Goal: Task Accomplishment & Management: Use online tool/utility

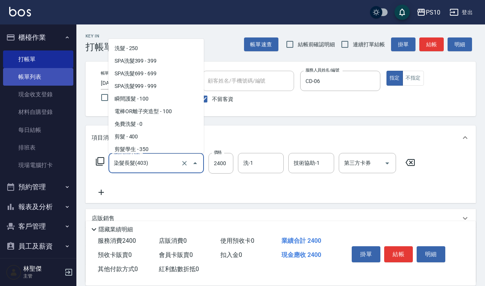
scroll to position [337, 0]
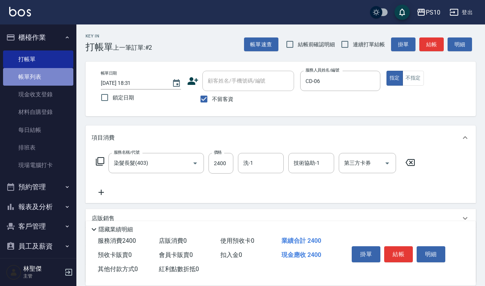
click at [48, 76] on link "帳單列表" at bounding box center [38, 77] width 70 height 18
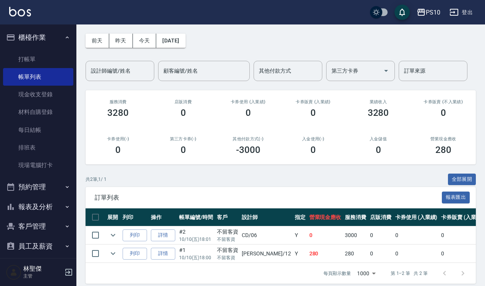
scroll to position [42, 0]
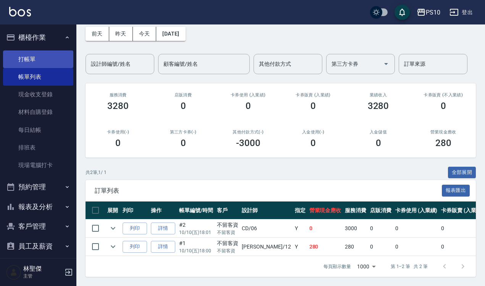
click at [32, 56] on link "打帳單" at bounding box center [38, 59] width 70 height 18
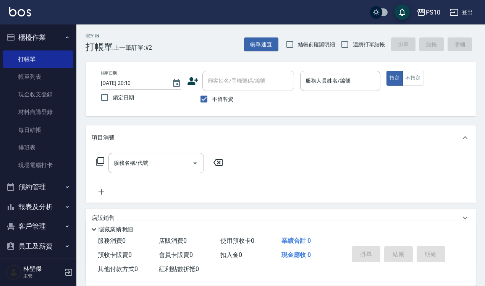
click at [306, 46] on span "結帳前確認明細" at bounding box center [316, 44] width 37 height 8
click at [298, 46] on input "結帳前確認明細" at bounding box center [290, 44] width 16 height 16
checkbox input "true"
click at [340, 45] on input "連續打單結帳" at bounding box center [345, 44] width 16 height 16
checkbox input "true"
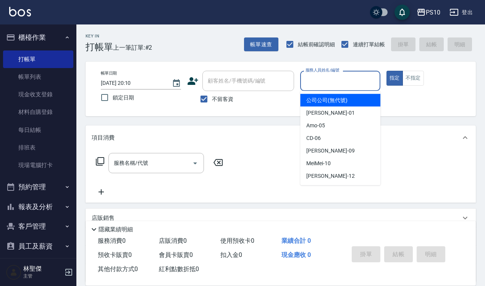
click at [352, 79] on input "服務人員姓名/編號" at bounding box center [339, 80] width 73 height 13
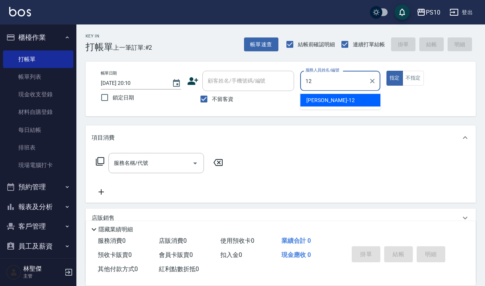
type input "[PERSON_NAME]-12"
type button "true"
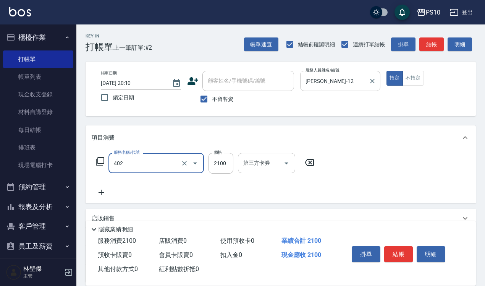
type input "染髮中髮(402)"
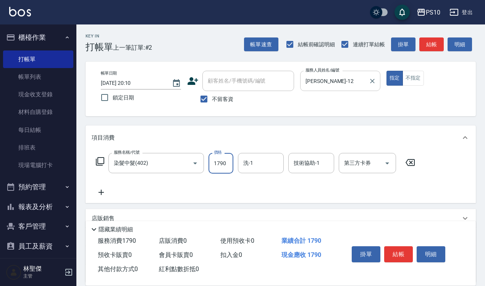
type input "1790"
click at [394, 248] on button "結帳" at bounding box center [398, 254] width 29 height 16
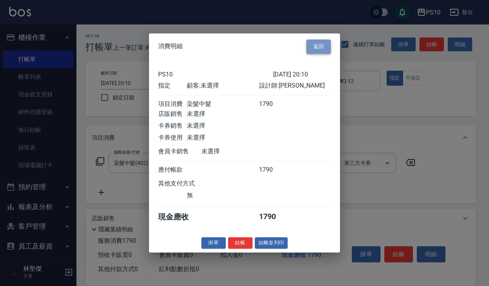
click at [319, 46] on button "返回" at bounding box center [318, 46] width 24 height 14
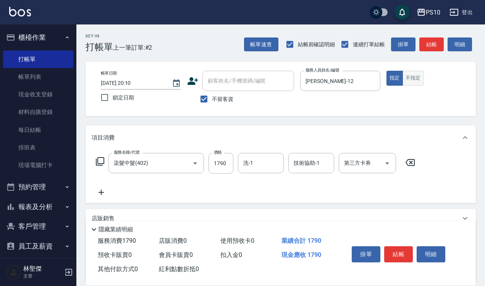
click at [420, 84] on button "不指定" at bounding box center [412, 78] width 21 height 15
click at [403, 250] on button "結帳" at bounding box center [398, 254] width 29 height 16
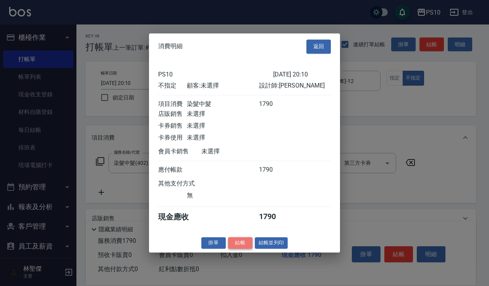
click at [247, 245] on button "結帳" at bounding box center [240, 243] width 24 height 12
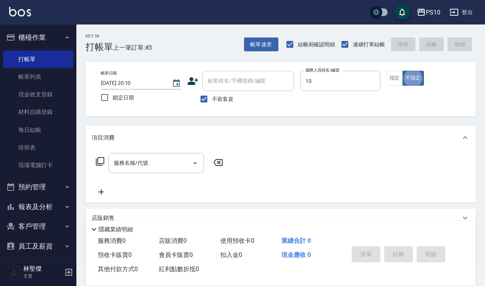
type input "MeiMei-10"
type button "false"
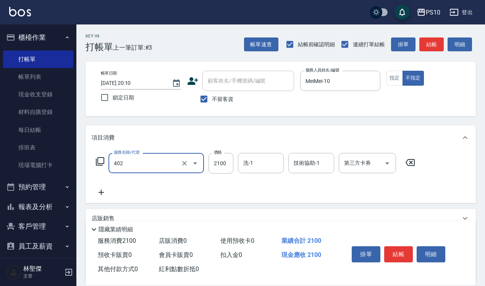
type input "染髮中髮(402)"
type input "2700"
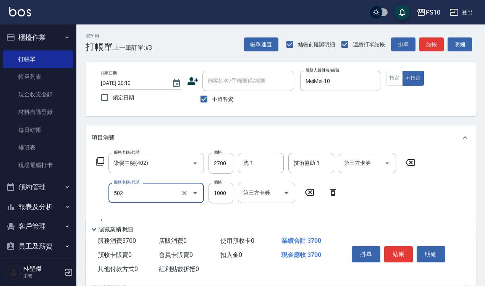
type input "洋甘菊護髮(502)"
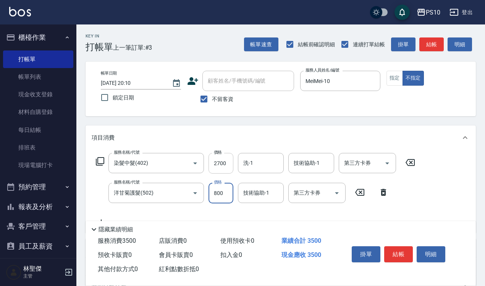
type input "800"
click at [218, 166] on input "2700" at bounding box center [220, 163] width 25 height 21
type input "2160"
click at [392, 79] on button "指定" at bounding box center [394, 78] width 16 height 15
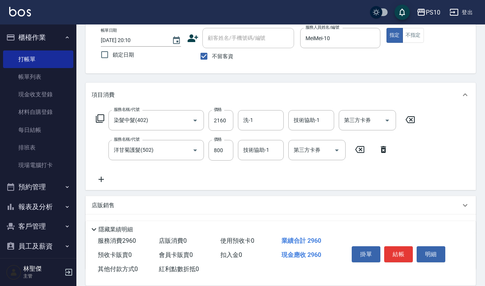
scroll to position [98, 0]
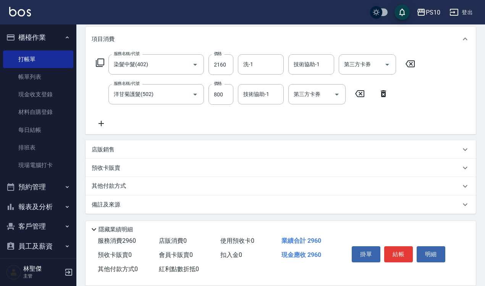
click at [116, 180] on div "其他付款方式" at bounding box center [281, 186] width 390 height 18
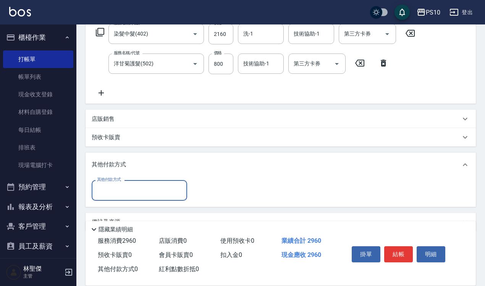
scroll to position [146, 0]
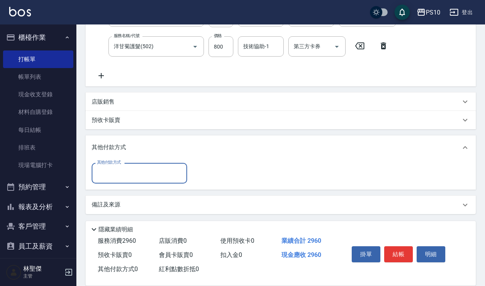
click at [128, 172] on input "其他付款方式" at bounding box center [139, 172] width 89 height 13
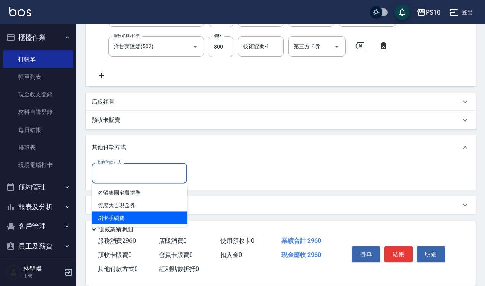
click at [125, 216] on span "刷卡手續費" at bounding box center [139, 217] width 95 height 13
type input "刷卡手續費"
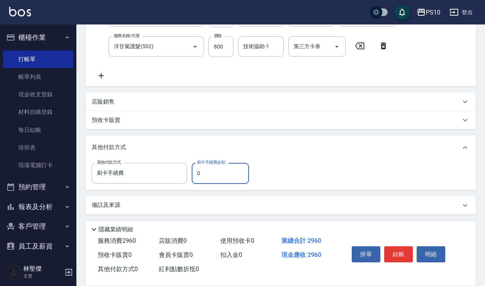
drag, startPoint x: 195, startPoint y: 167, endPoint x: 220, endPoint y: 171, distance: 25.1
click at [220, 171] on input "0" at bounding box center [220, 173] width 57 height 21
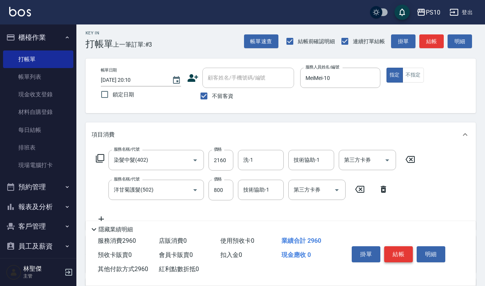
type input "2960"
click at [395, 246] on button "結帳" at bounding box center [398, 254] width 29 height 16
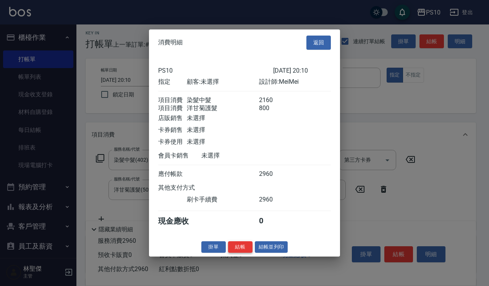
click at [239, 250] on button "結帳" at bounding box center [240, 246] width 24 height 12
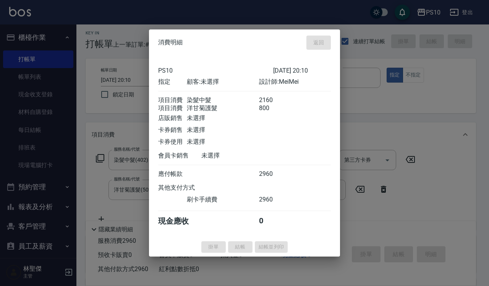
type input "[DATE] 20:11"
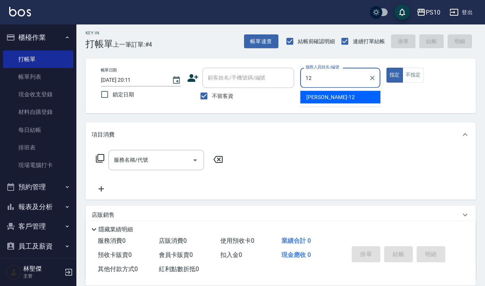
type input "[PERSON_NAME]-12"
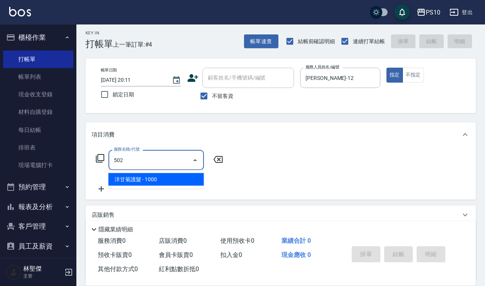
type input "洋甘菊護髮(502)"
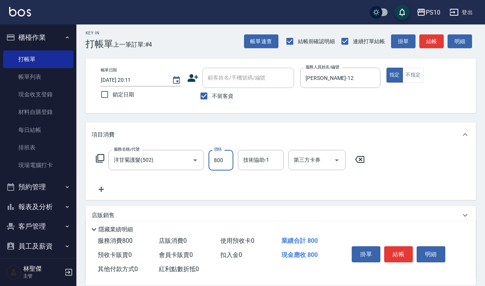
type input "800"
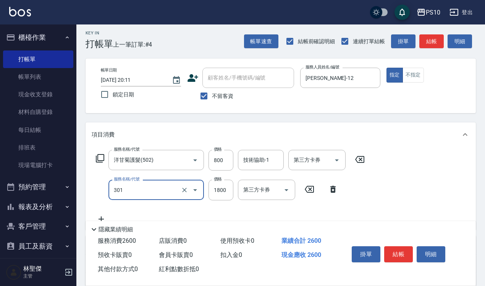
type input "冷燙短髮(301)"
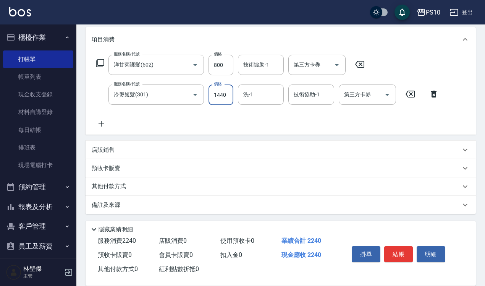
scroll to position [98, 0]
type input "1440"
click at [113, 184] on p "其他付款方式" at bounding box center [111, 186] width 38 height 8
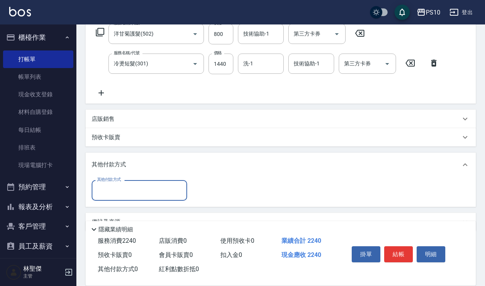
scroll to position [146, 0]
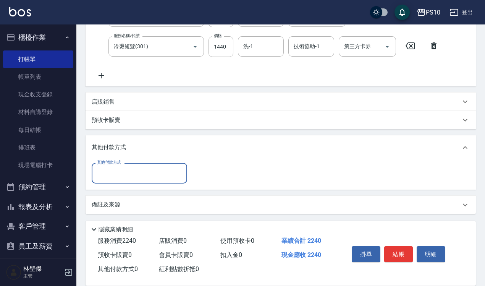
click at [124, 176] on input "其他付款方式" at bounding box center [139, 172] width 89 height 13
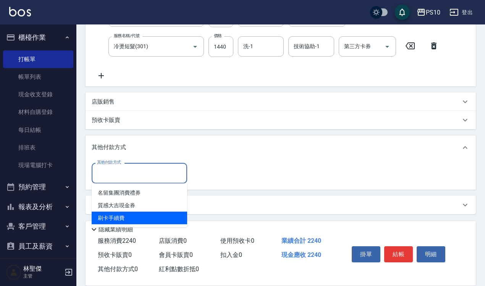
click at [119, 218] on span "刷卡手續費" at bounding box center [139, 217] width 95 height 13
type input "刷卡手續費"
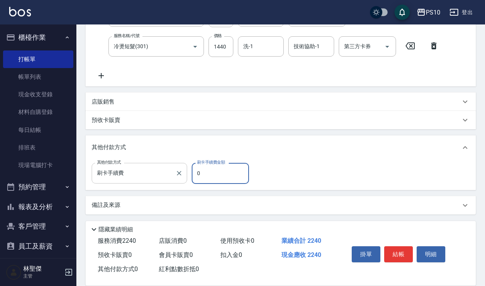
drag, startPoint x: 229, startPoint y: 176, endPoint x: 182, endPoint y: 178, distance: 47.0
click at [182, 178] on div "其他付款方式 刷卡手續費 其他付款方式 刷卡手續費金額 0 刷卡手續費金額" at bounding box center [173, 173] width 162 height 21
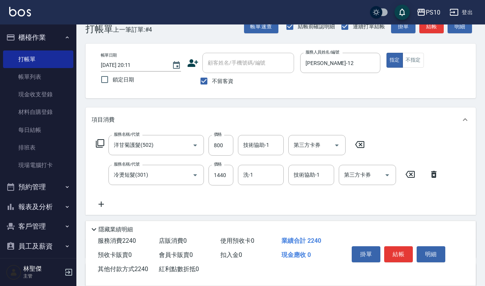
scroll to position [0, 0]
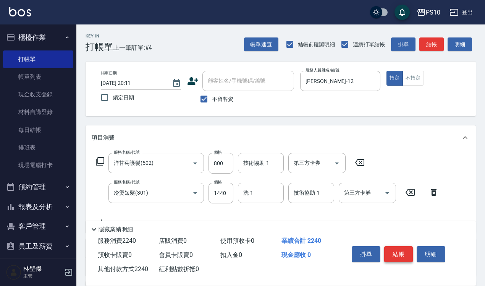
type input "2240"
click at [401, 248] on button "結帳" at bounding box center [398, 254] width 29 height 16
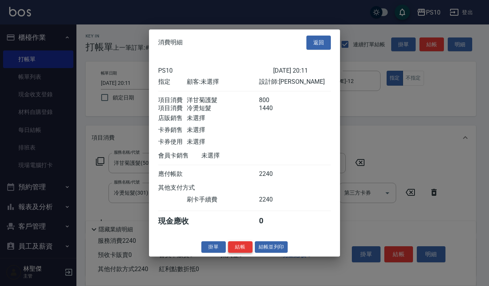
click at [236, 249] on button "結帳" at bounding box center [240, 246] width 24 height 12
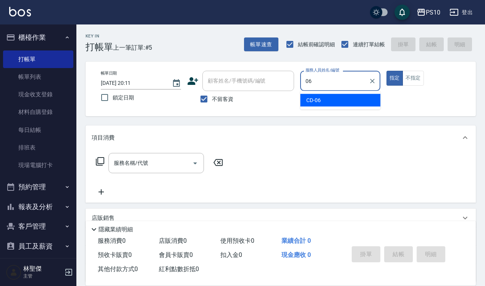
type input "CD-06"
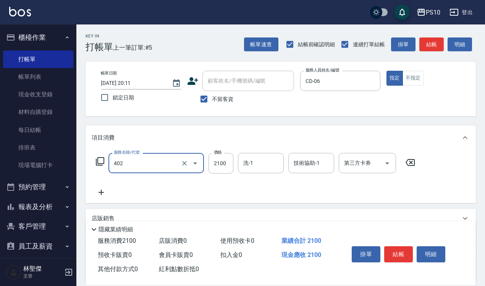
type input "染髮中髮(402)"
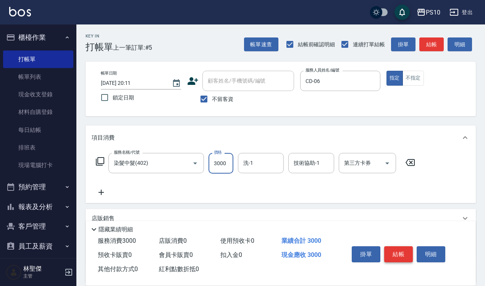
type input "3000"
click at [405, 253] on button "結帳" at bounding box center [398, 254] width 29 height 16
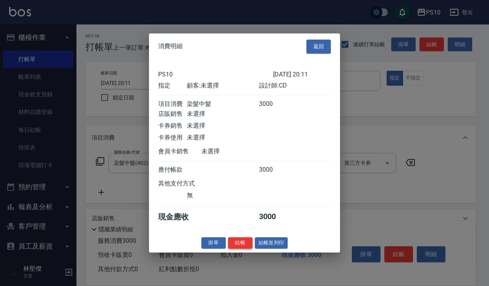
click at [244, 242] on button "結帳" at bounding box center [240, 243] width 24 height 12
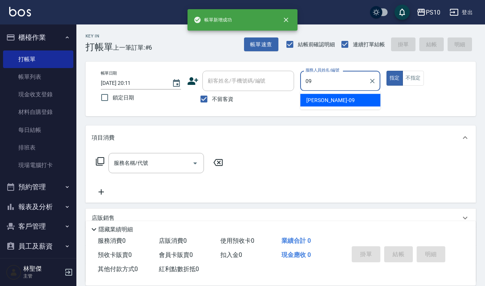
type input "[PERSON_NAME]-09"
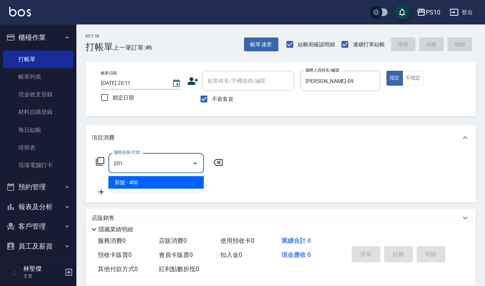
type input "剪髮(201)"
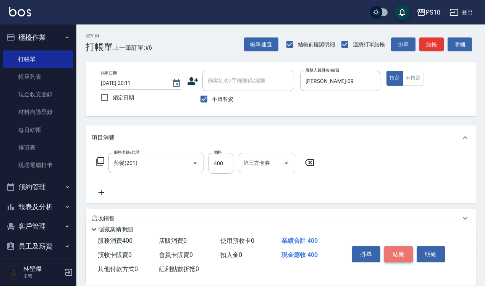
click at [401, 246] on button "結帳" at bounding box center [398, 254] width 29 height 16
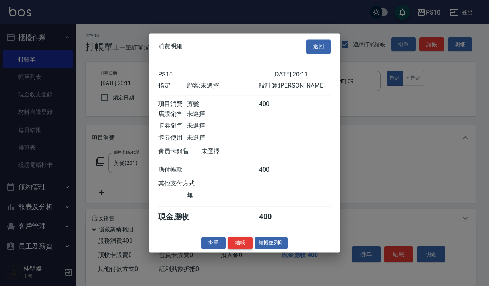
click at [241, 245] on button "結帳" at bounding box center [240, 243] width 24 height 12
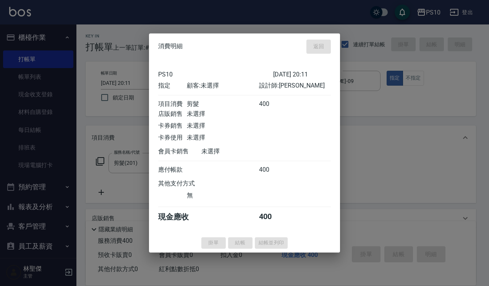
type input "[DATE] 20:12"
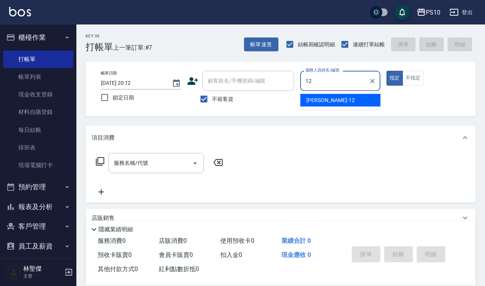
type input "[PERSON_NAME]-12"
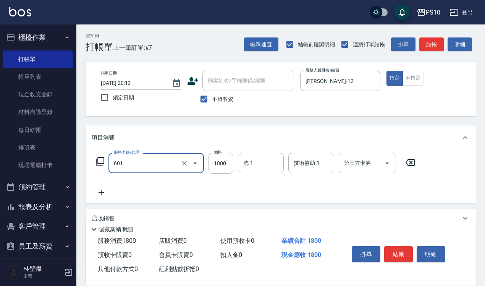
type input "醫學頭皮(601)"
type input "1620"
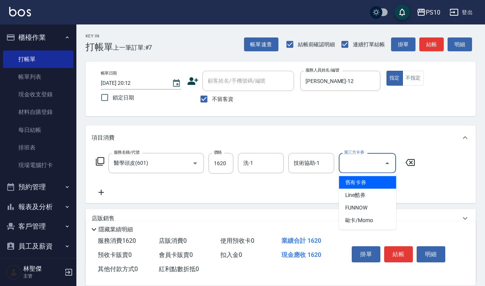
type input "舊有卡券"
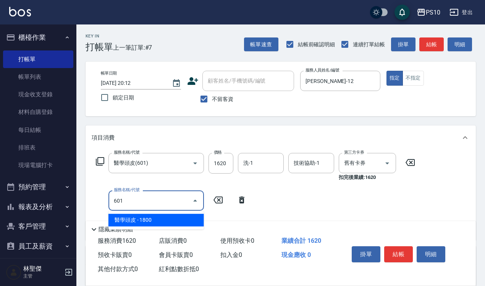
type input "醫學頭皮(601)"
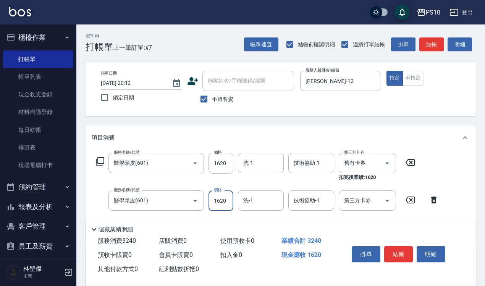
type input "1620"
type input "舊有卡券"
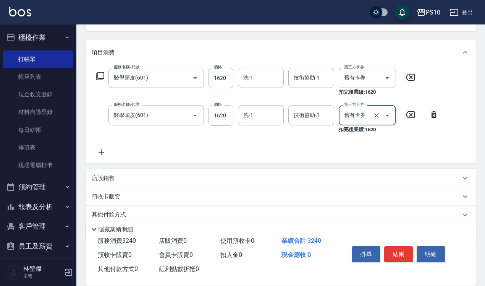
scroll to position [95, 0]
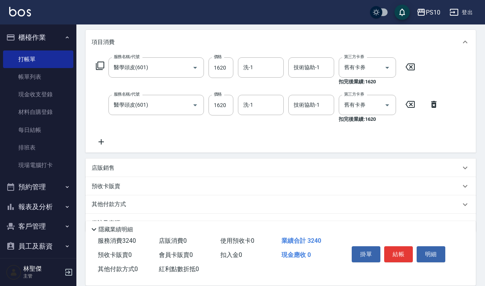
drag, startPoint x: 132, startPoint y: 185, endPoint x: 142, endPoint y: 176, distance: 13.2
click at [132, 184] on div "預收卡販賣" at bounding box center [276, 186] width 369 height 8
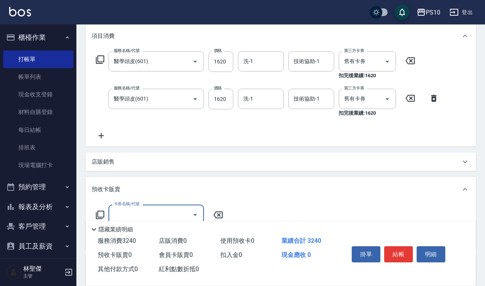
scroll to position [0, 0]
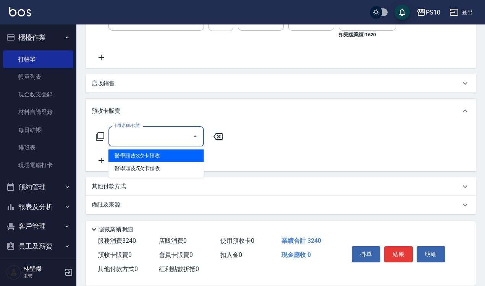
click at [135, 136] on input "卡券名稱/代號" at bounding box center [150, 135] width 77 height 13
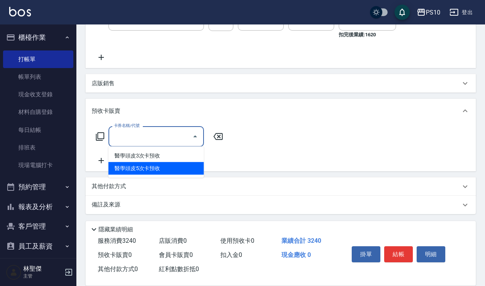
click at [160, 165] on span "醫學頭皮5次卡預收" at bounding box center [155, 168] width 95 height 13
type input "醫學頭皮5次卡預收(666)"
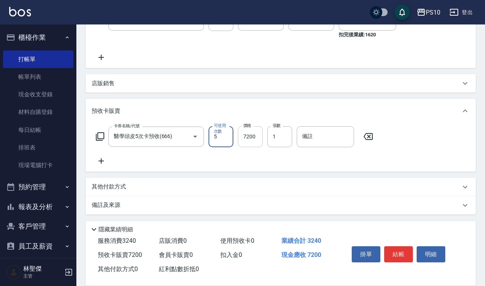
click at [250, 136] on input "7200" at bounding box center [250, 136] width 25 height 21
drag, startPoint x: 260, startPoint y: 136, endPoint x: 235, endPoint y: 140, distance: 25.2
click at [235, 140] on div "卡券名稱/代號 醫學頭皮5次卡預收(666) 卡券名稱/代號 可使用次數 5 可使用次數 價格 2100 價格 張數 1 張數 備註 備註" at bounding box center [235, 136] width 286 height 21
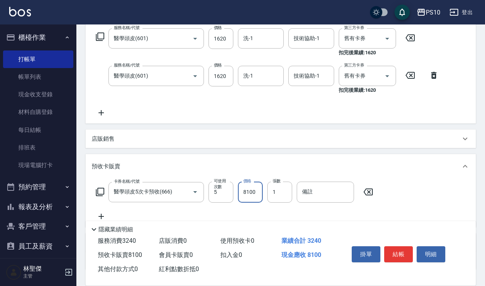
scroll to position [181, 0]
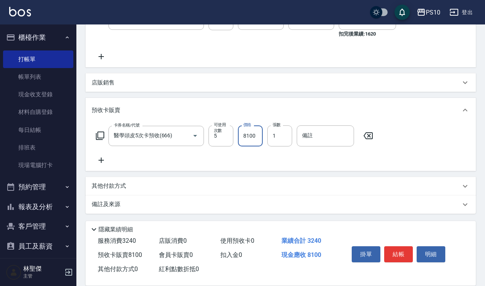
type input "8100"
click at [124, 184] on p "其他付款方式" at bounding box center [111, 186] width 38 height 8
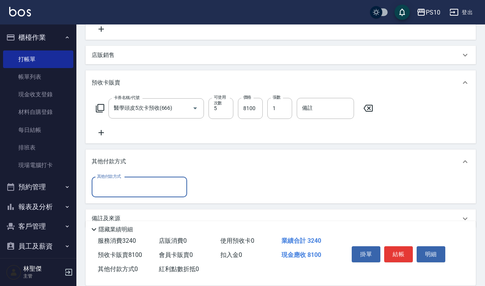
scroll to position [221, 0]
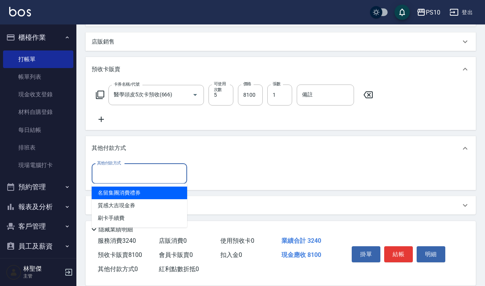
click at [144, 178] on input "其他付款方式" at bounding box center [139, 173] width 89 height 13
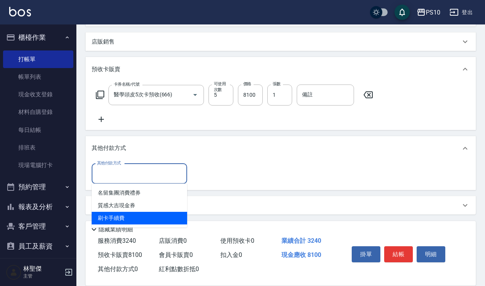
click at [137, 215] on span "刷卡手續費" at bounding box center [139, 217] width 95 height 13
type input "刷卡手續費"
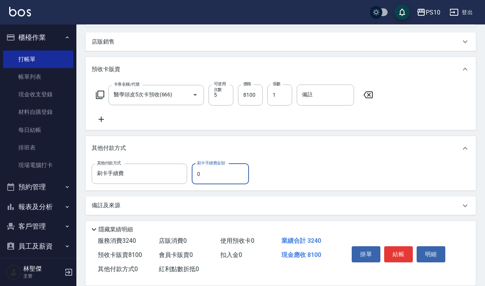
drag, startPoint x: 218, startPoint y: 173, endPoint x: 192, endPoint y: 177, distance: 26.7
click at [192, 177] on input "0" at bounding box center [220, 173] width 57 height 21
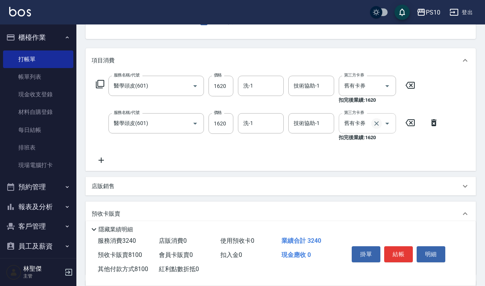
scroll to position [0, 0]
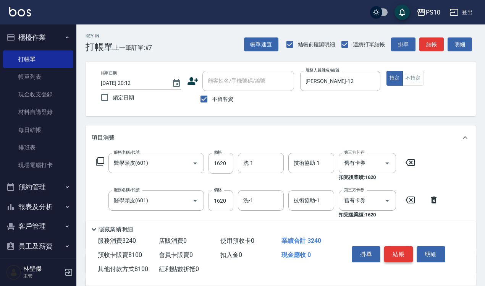
type input "8100"
click at [395, 250] on button "結帳" at bounding box center [398, 254] width 29 height 16
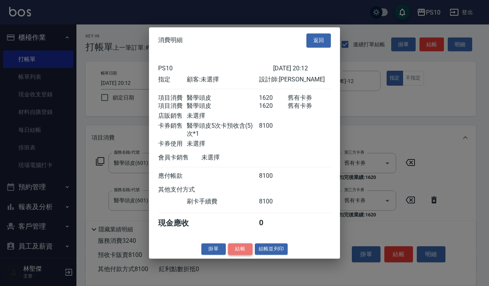
click at [231, 254] on button "結帳" at bounding box center [240, 249] width 24 height 12
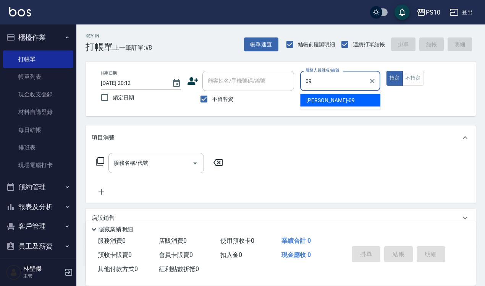
type input "[PERSON_NAME]-09"
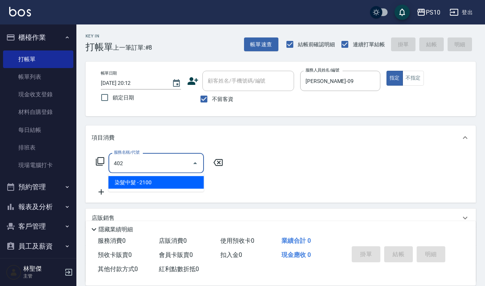
type input "染髮中髮(402)"
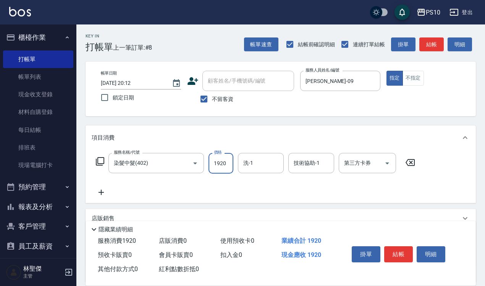
type input "1920"
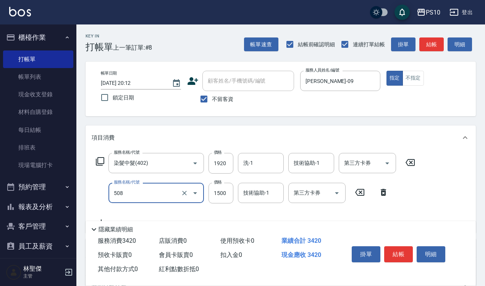
type input "5G中髮(508)"
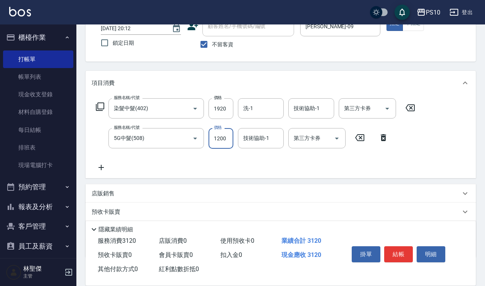
scroll to position [98, 0]
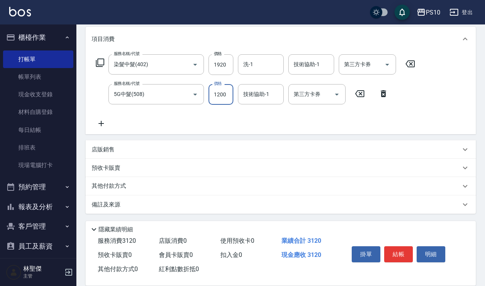
type input "1200"
click at [140, 179] on div "其他付款方式" at bounding box center [281, 186] width 390 height 18
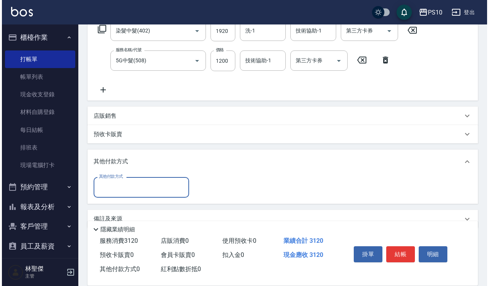
scroll to position [146, 0]
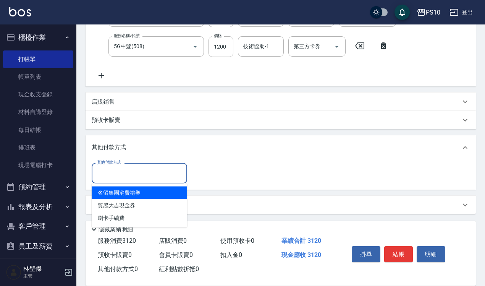
click at [146, 166] on input "其他付款方式" at bounding box center [139, 172] width 89 height 13
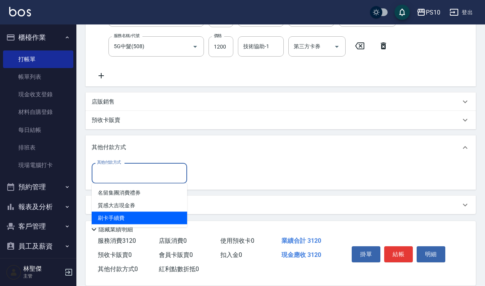
click at [130, 219] on span "刷卡手續費" at bounding box center [139, 217] width 95 height 13
type input "刷卡手續費"
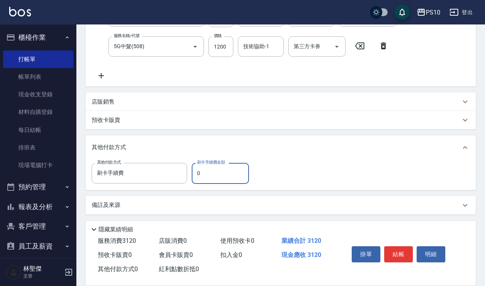
drag, startPoint x: 207, startPoint y: 170, endPoint x: 190, endPoint y: 173, distance: 17.0
click at [190, 173] on div "其他付款方式 刷卡手續費 其他付款方式 刷卡手續費金額 0 刷卡手續費金額" at bounding box center [173, 173] width 162 height 21
type input "3120"
click at [394, 246] on button "結帳" at bounding box center [398, 254] width 29 height 16
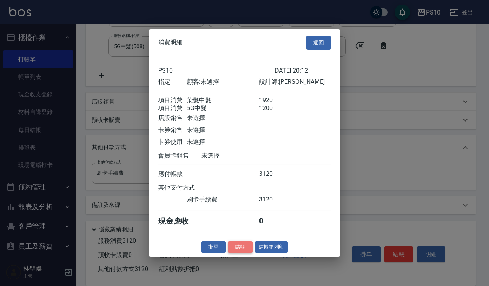
click at [241, 252] on button "結帳" at bounding box center [240, 246] width 24 height 12
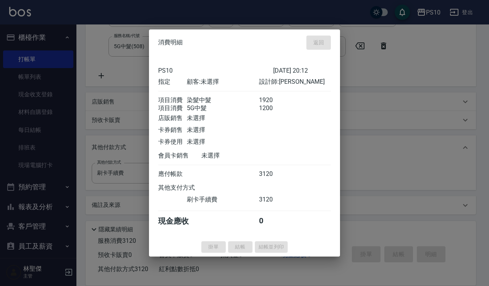
type input "[DATE] 20:13"
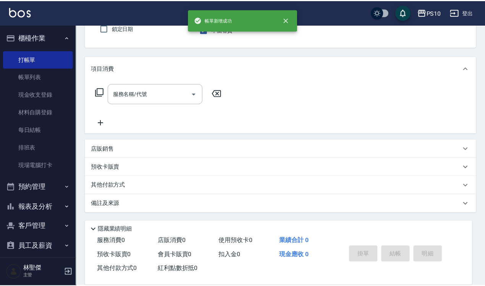
scroll to position [0, 0]
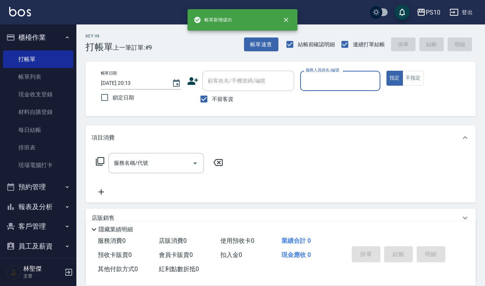
drag, startPoint x: 45, startPoint y: 80, endPoint x: 248, endPoint y: 128, distance: 209.1
click at [45, 80] on link "帳單列表" at bounding box center [38, 77] width 70 height 18
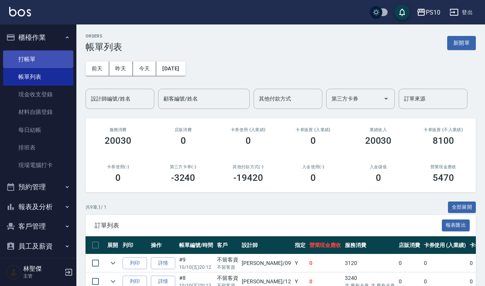
click at [40, 57] on link "打帳單" at bounding box center [38, 59] width 70 height 18
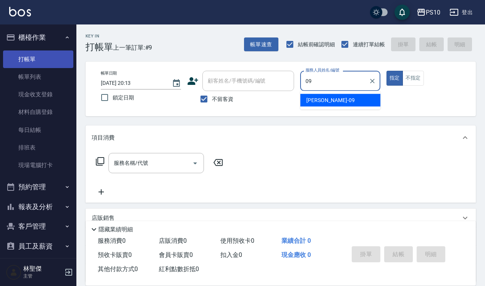
type input "[PERSON_NAME]-09"
type button "true"
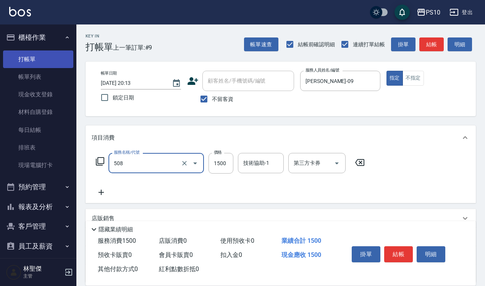
type input "5G中髮(508)"
type input "1200"
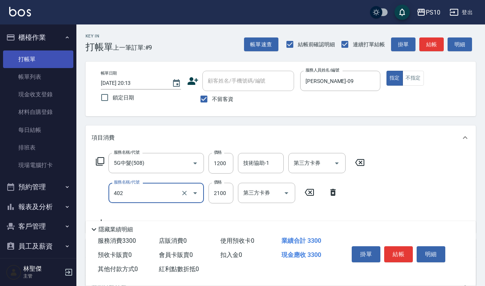
type input "染髮中髮(402)"
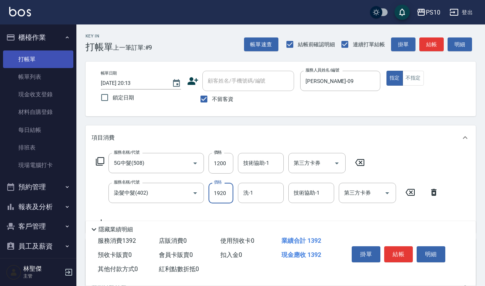
type input "1920"
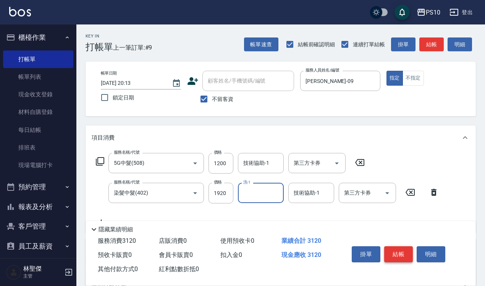
click at [397, 252] on button "結帳" at bounding box center [398, 254] width 29 height 16
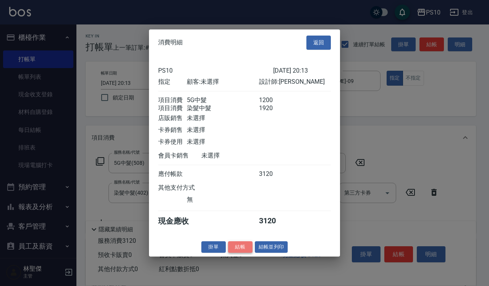
click at [238, 252] on button "結帳" at bounding box center [240, 246] width 24 height 12
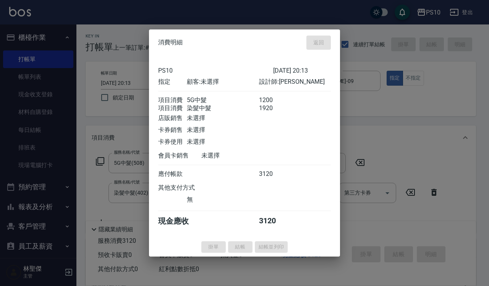
type input "[DATE] 20:14"
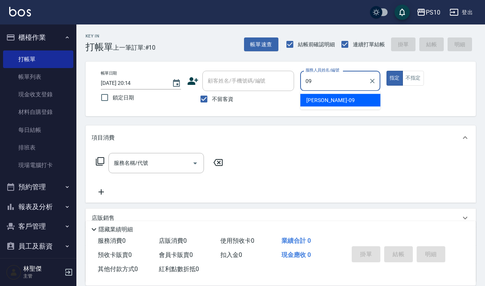
type input "[PERSON_NAME]-09"
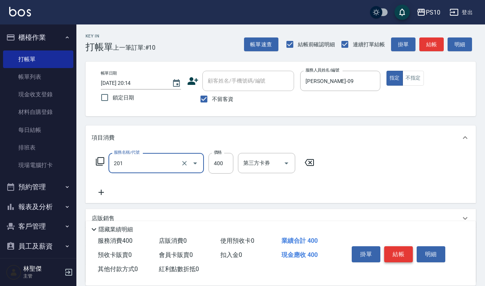
type input "剪髮(201)"
click at [400, 256] on button "結帳" at bounding box center [398, 254] width 29 height 16
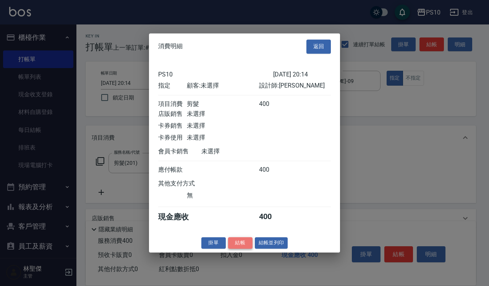
click at [243, 245] on button "結帳" at bounding box center [240, 243] width 24 height 12
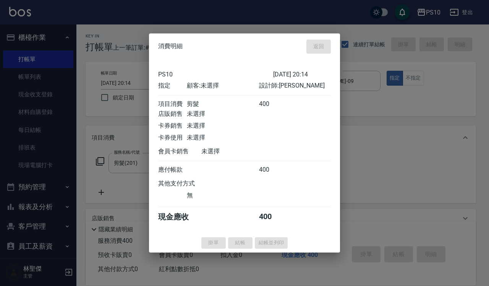
type input "[DATE] 20:40"
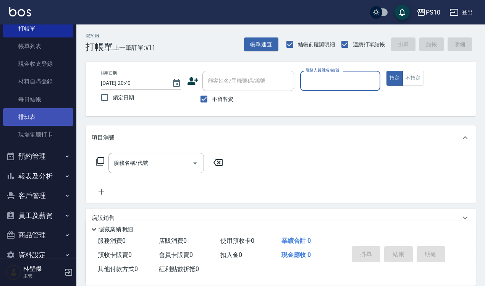
scroll to position [46, 0]
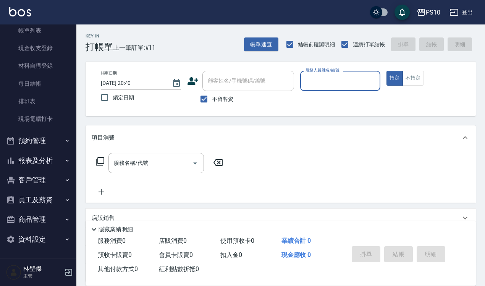
click at [53, 158] on button "報表及分析" at bounding box center [38, 160] width 70 height 20
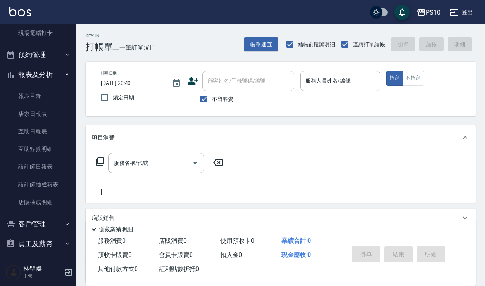
scroll to position [176, 0]
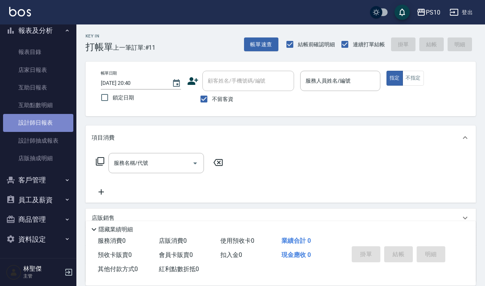
click at [56, 123] on link "設計師日報表" at bounding box center [38, 123] width 70 height 18
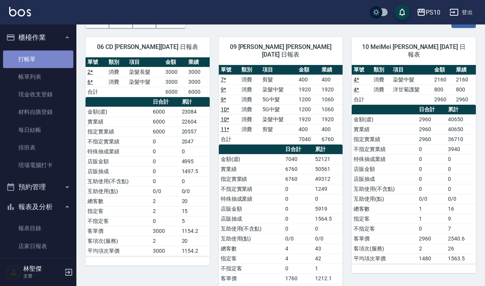
click at [45, 56] on link "打帳單" at bounding box center [38, 59] width 70 height 18
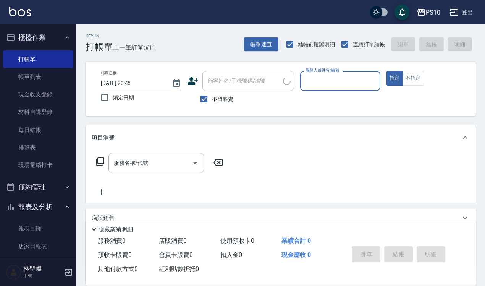
click at [347, 83] on input "服務人員姓名/編號" at bounding box center [339, 80] width 73 height 13
type input "[PERSON_NAME]-12"
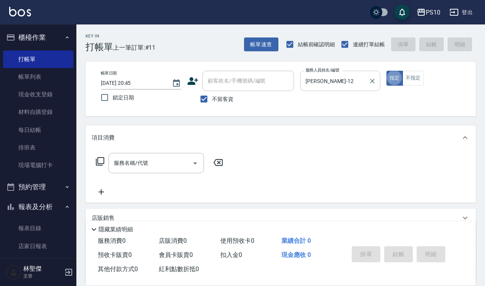
type button "true"
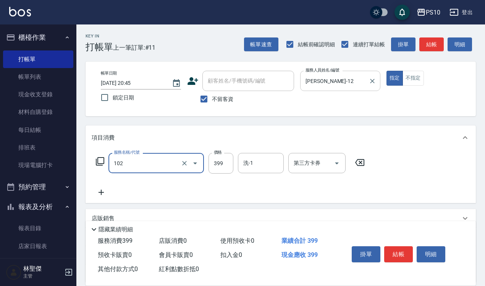
type input "SPA洗髮399(102)"
click at [419, 83] on button "不指定" at bounding box center [412, 78] width 21 height 15
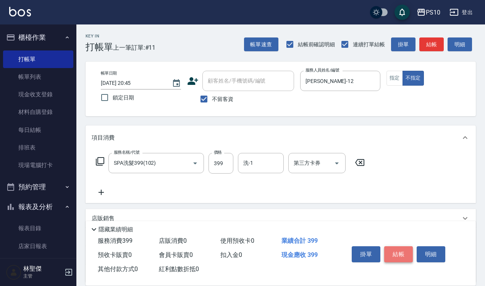
click at [394, 254] on button "結帳" at bounding box center [398, 254] width 29 height 16
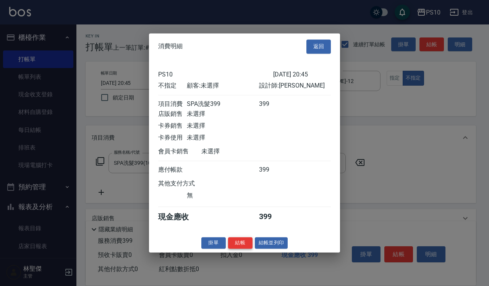
click at [245, 243] on button "結帳" at bounding box center [240, 243] width 24 height 12
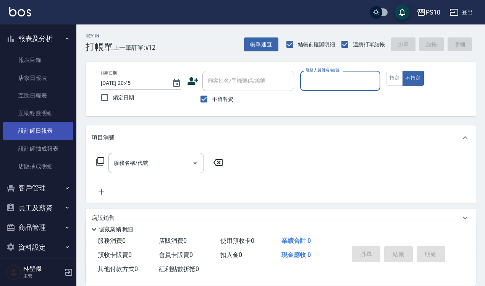
scroll to position [176, 0]
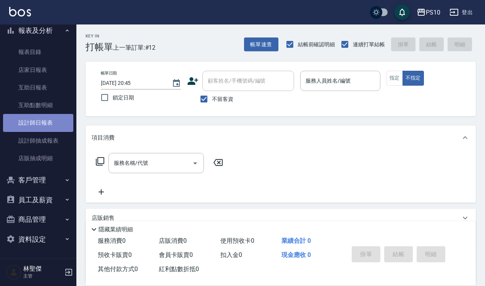
click at [48, 122] on link "設計師日報表" at bounding box center [38, 123] width 70 height 18
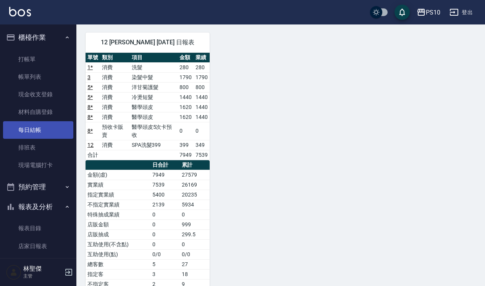
scroll to position [143, 0]
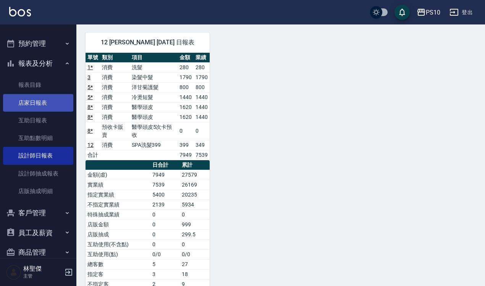
click at [44, 103] on link "店家日報表" at bounding box center [38, 103] width 70 height 18
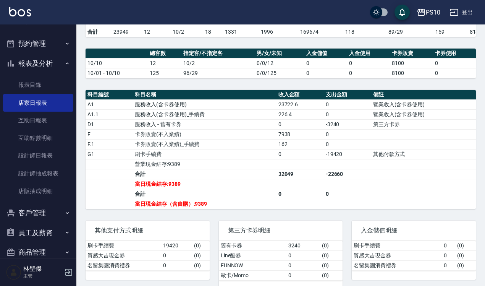
scroll to position [198, 0]
